Goal: Find specific page/section: Find specific page/section

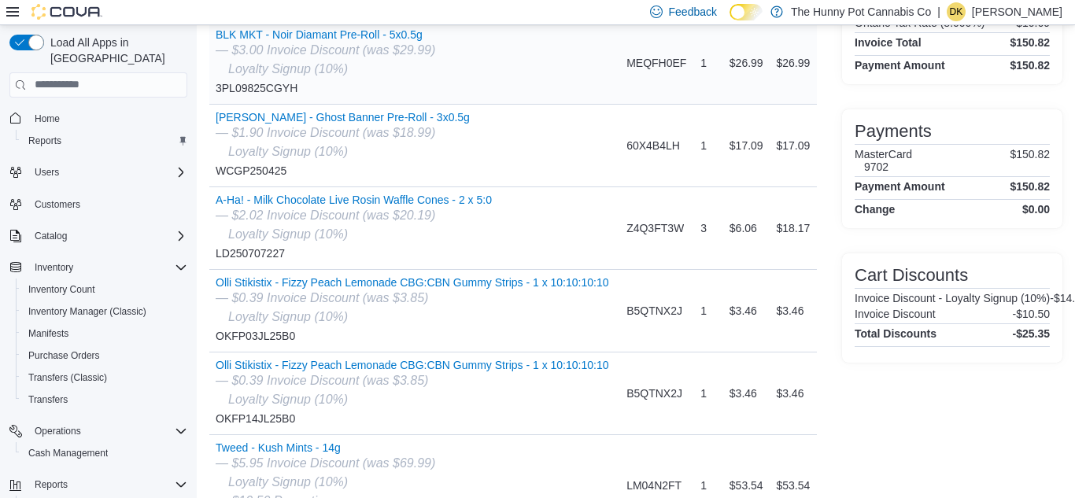
scroll to position [199, 0]
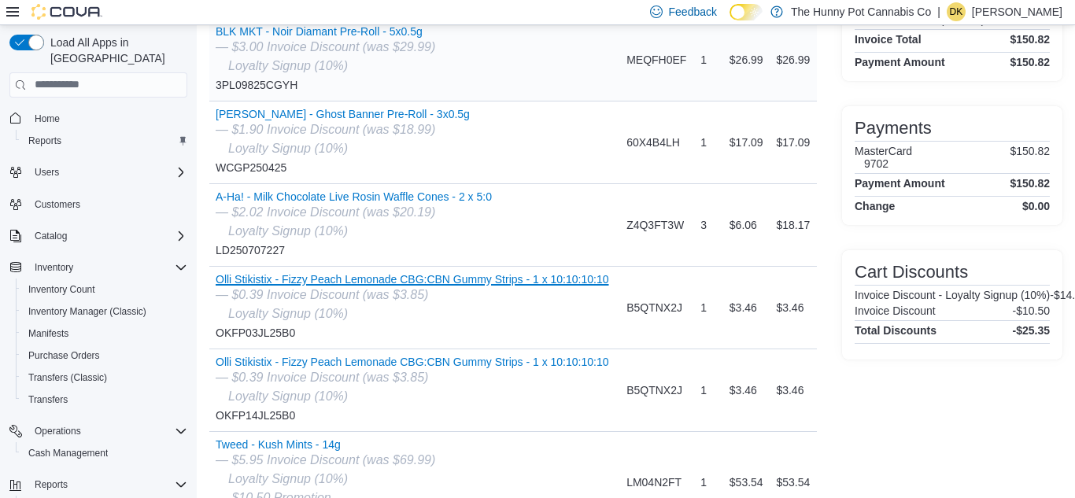
click at [504, 273] on button "Olli Stikistix - Fizzy Peach Lemonade CBG:CBN Gummy Strips - 1 x 10:10:10:10" at bounding box center [413, 279] width 394 height 13
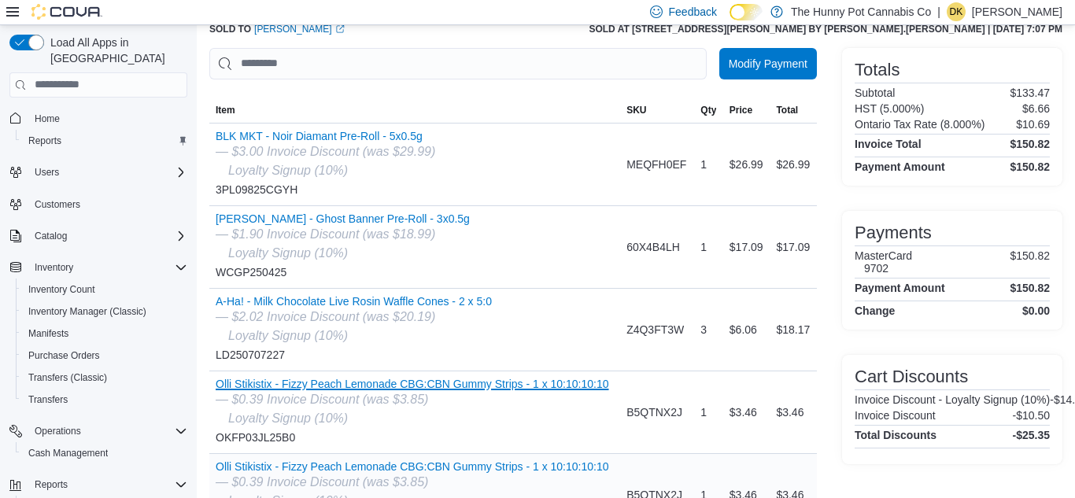
scroll to position [0, 0]
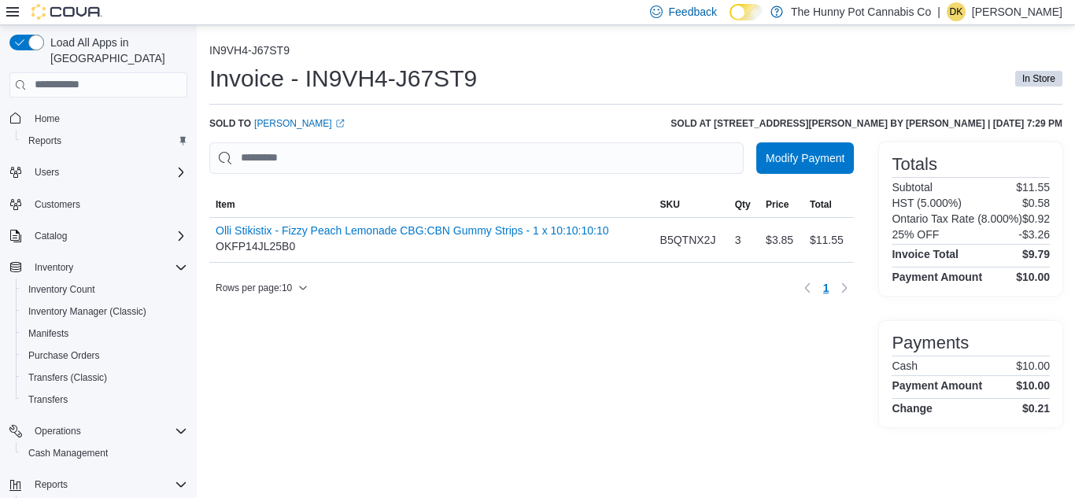
click at [565, 344] on div "Modify Payment Sorting MemoryTable from EuiInMemoryTable; Page 1 of 1. Item SKU…" at bounding box center [531, 284] width 645 height 285
